Goal: Find contact information: Find contact information

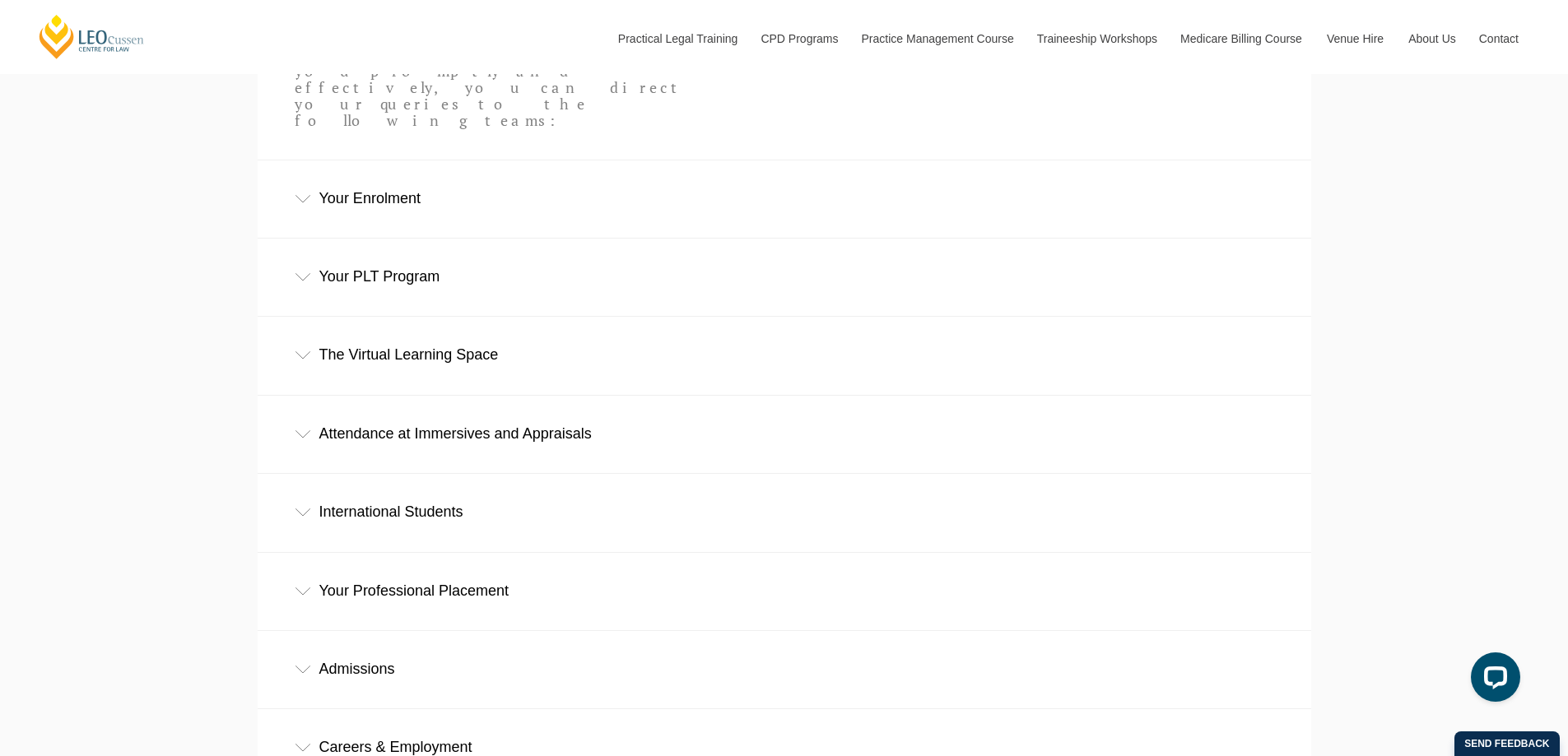
scroll to position [761, 0]
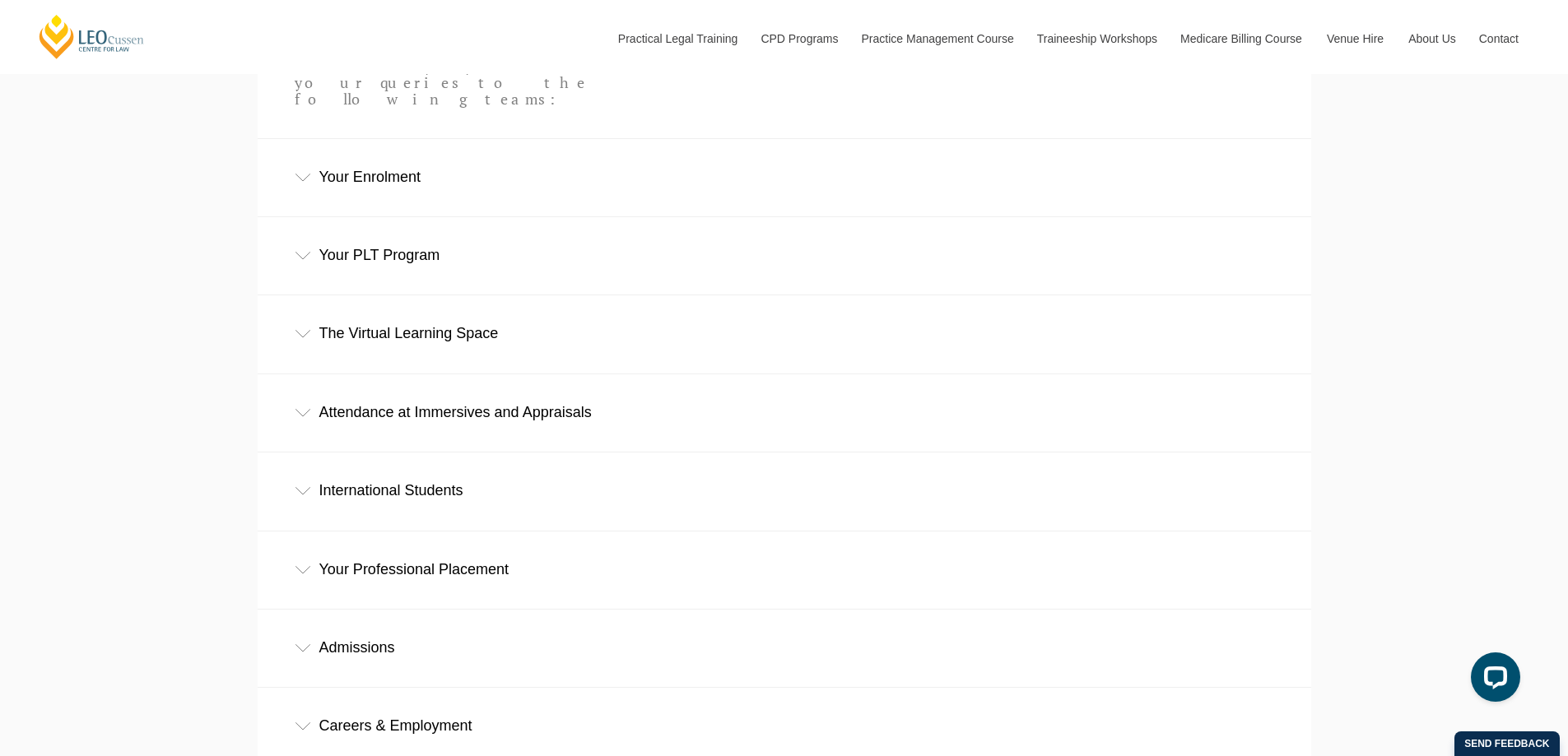
click at [587, 374] on div "Attendance at Immersives and Appraisals" at bounding box center [784, 412] width 1053 height 76
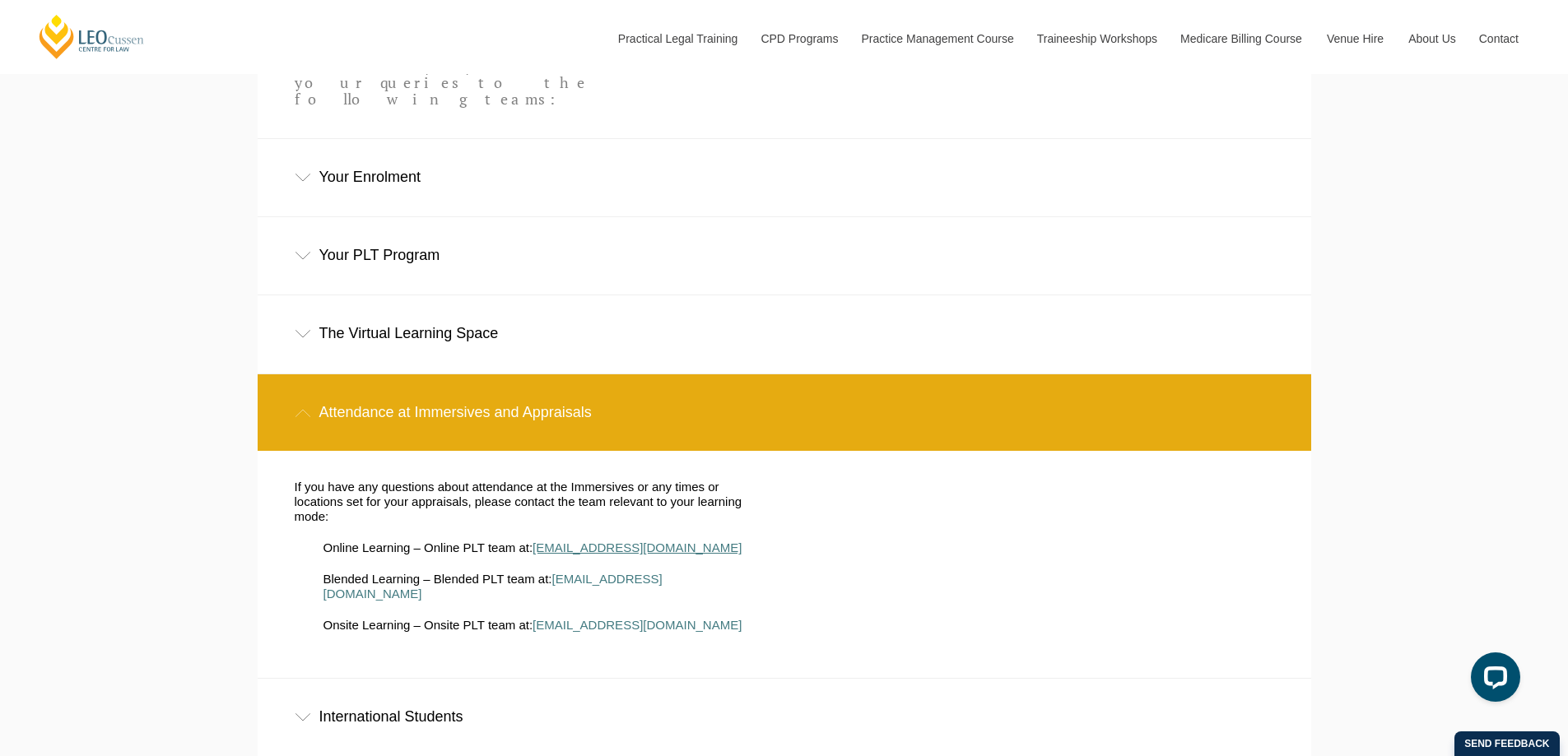
click at [602, 540] on span "[EMAIL_ADDRESS][DOMAIN_NAME]" at bounding box center [637, 547] width 209 height 14
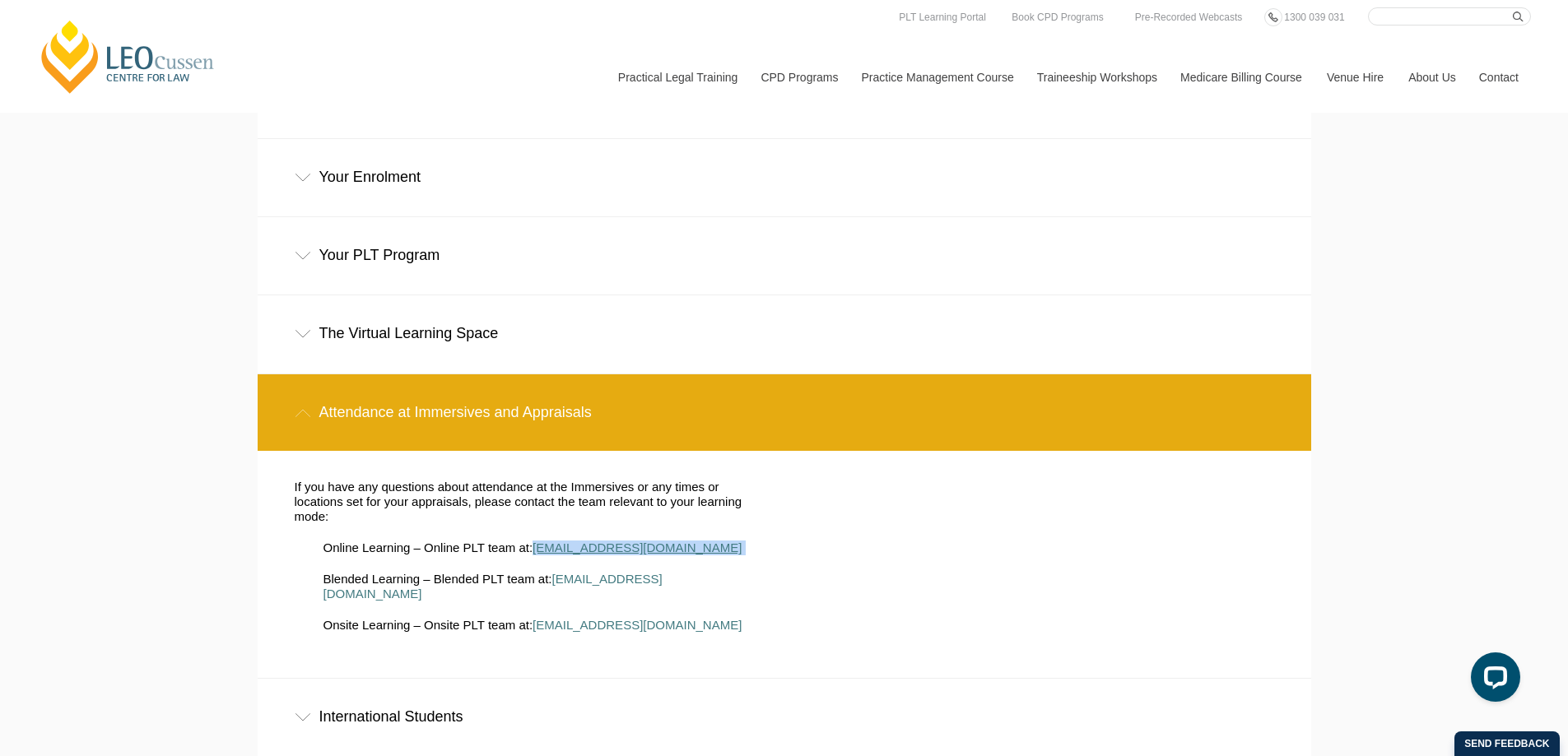
drag, startPoint x: 686, startPoint y: 473, endPoint x: 539, endPoint y: 468, distance: 147.1
click at [539, 540] on li "Online Learning – Online PLT team at: [EMAIL_ADDRESS][DOMAIN_NAME]" at bounding box center [541, 548] width 436 height 15
copy li "[EMAIL_ADDRESS][DOMAIN_NAME]"
